Goal: Information Seeking & Learning: Find specific fact

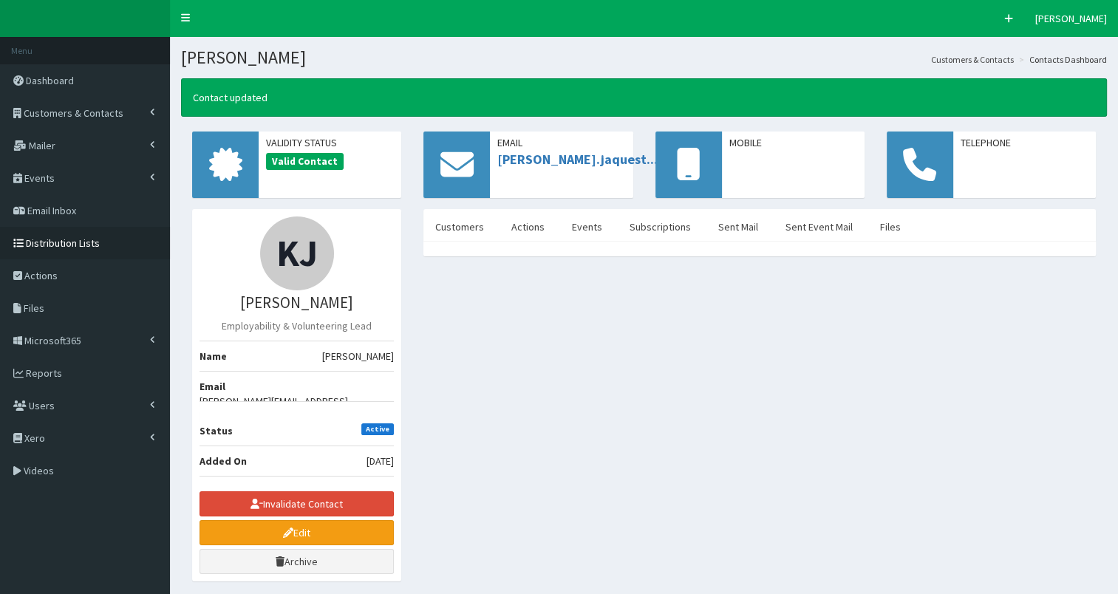
click at [38, 240] on span "Distribution Lists" at bounding box center [63, 242] width 74 height 13
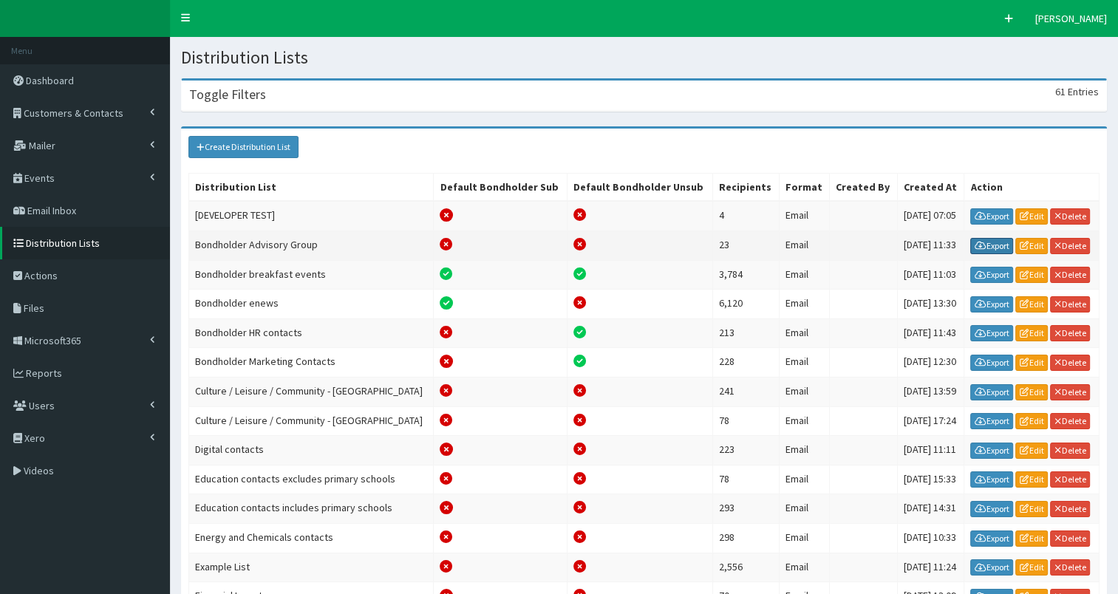
click at [981, 241] on link "Export" at bounding box center [991, 246] width 43 height 16
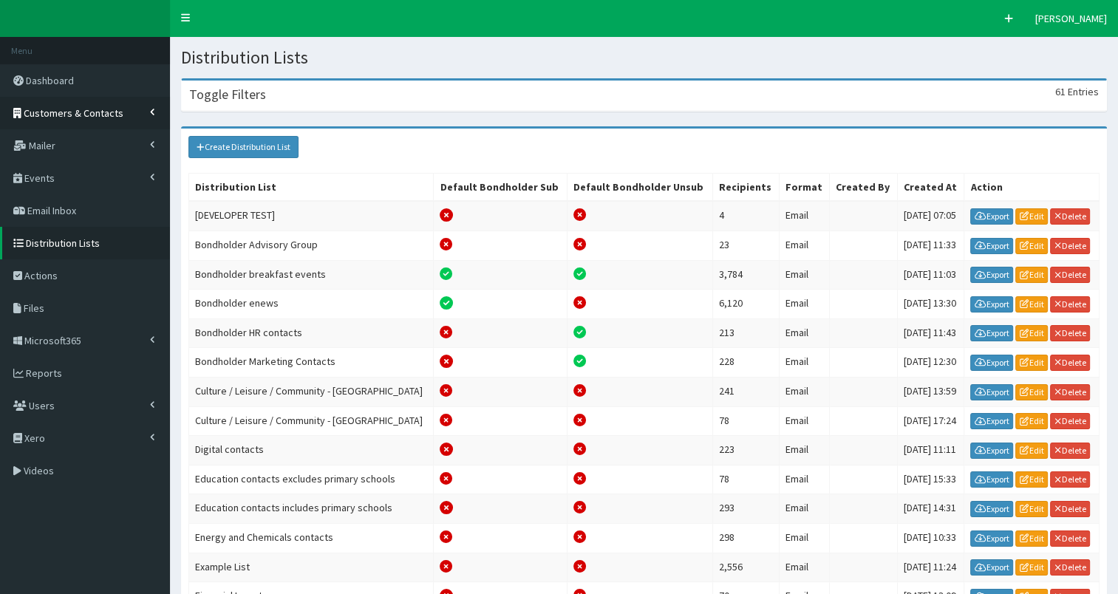
click at [83, 116] on span "Customers & Contacts" at bounding box center [74, 112] width 100 height 13
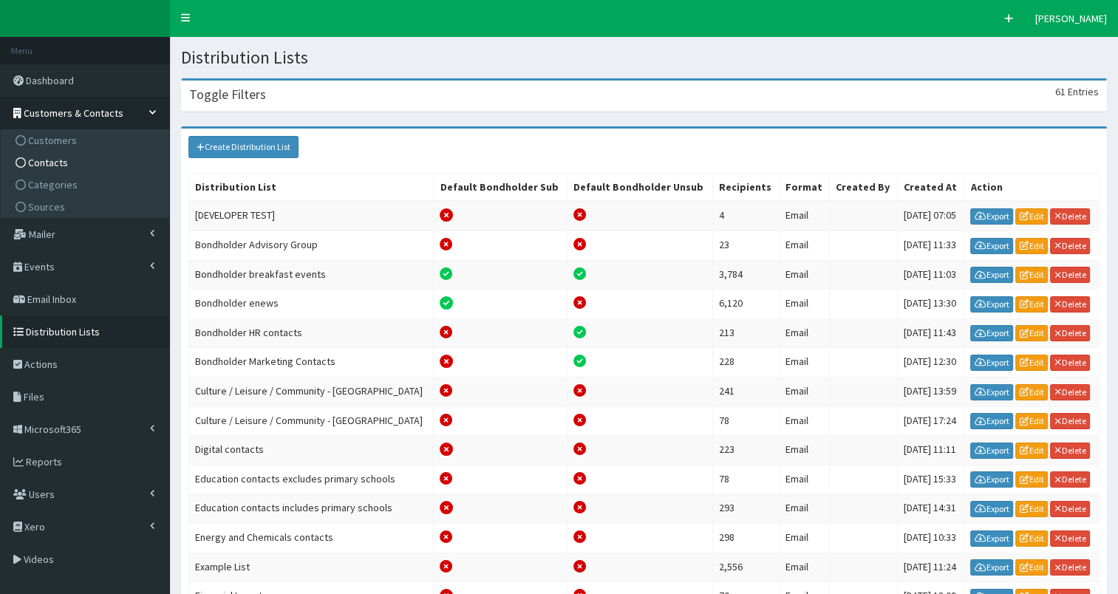
click at [83, 169] on link "Contacts" at bounding box center [86, 162] width 165 height 22
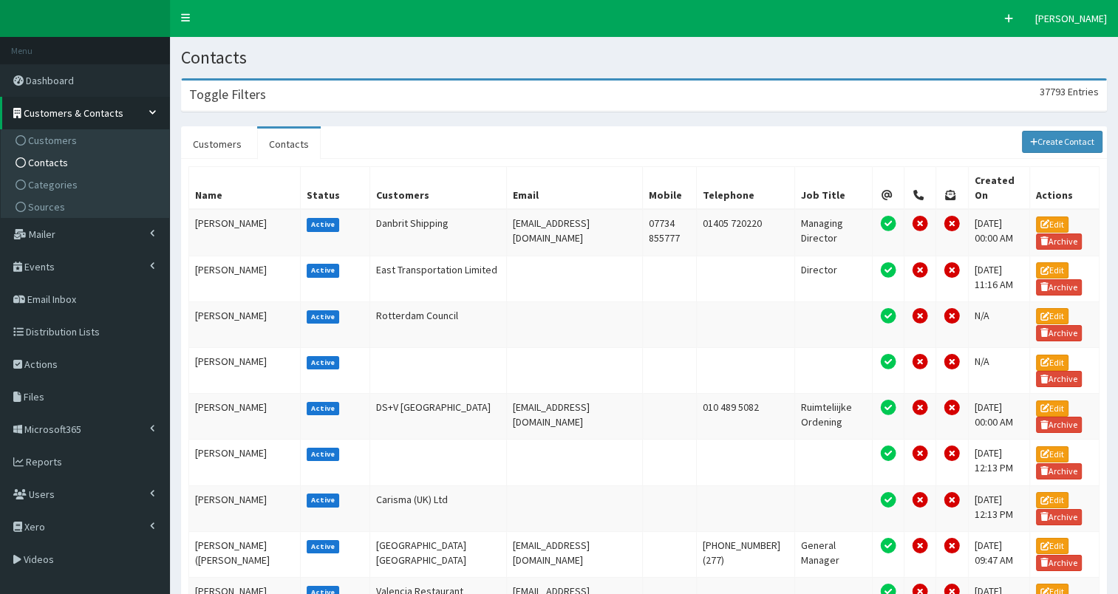
click at [325, 93] on div "Toggle Filters 37793 Entries" at bounding box center [644, 96] width 924 height 30
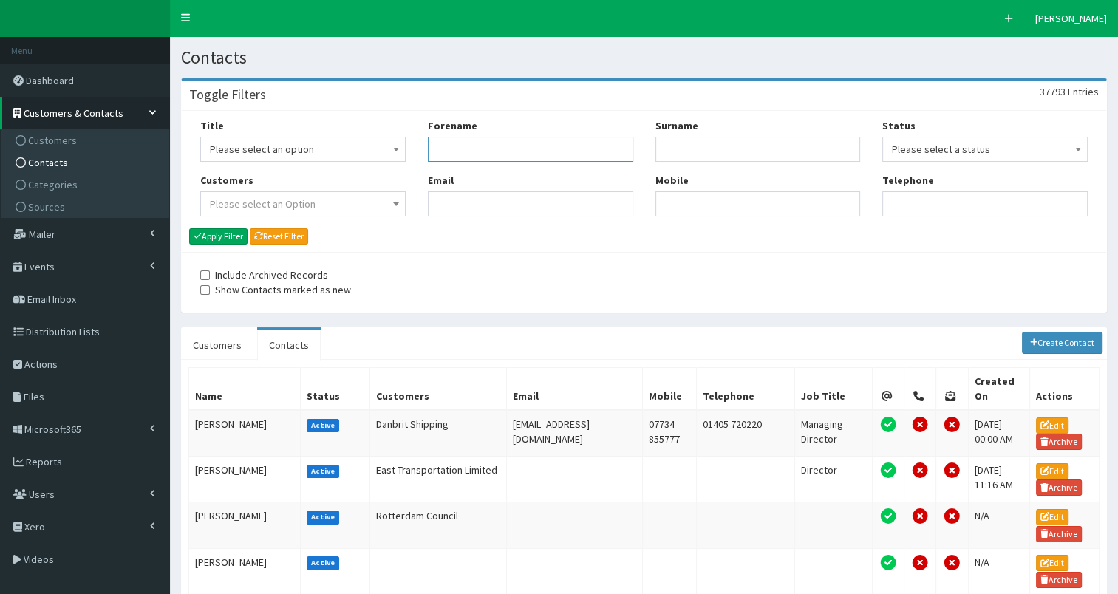
click at [451, 151] on input "Forename" at bounding box center [530, 149] width 205 height 25
type input "sarah"
type input "clark"
click at [216, 236] on button "Apply Filter" at bounding box center [218, 236] width 58 height 16
